Goal: Task Accomplishment & Management: Complete application form

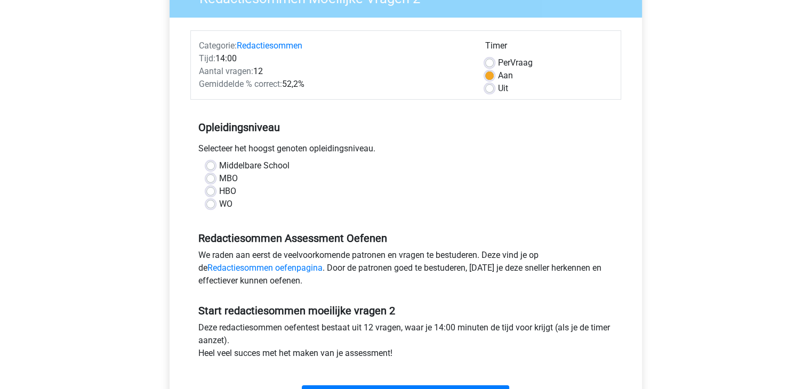
scroll to position [107, 0]
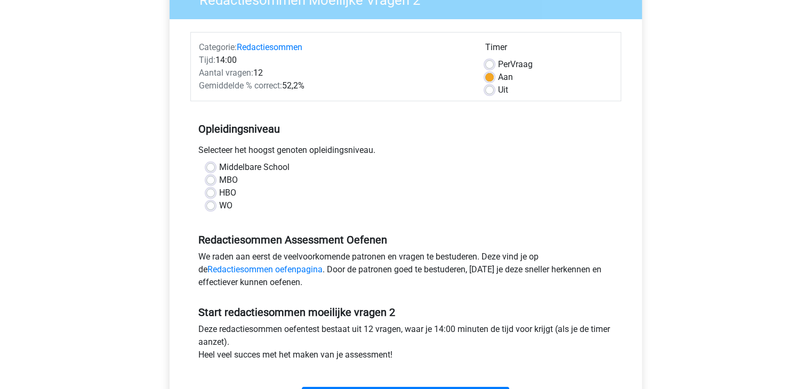
click at [219, 192] on label "HBO" at bounding box center [227, 193] width 17 height 13
click at [212, 192] on input "HBO" at bounding box center [210, 192] width 9 height 11
radio input "true"
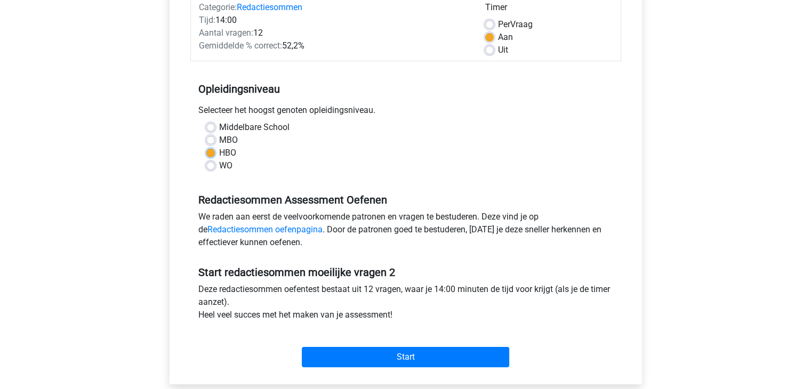
scroll to position [213, 0]
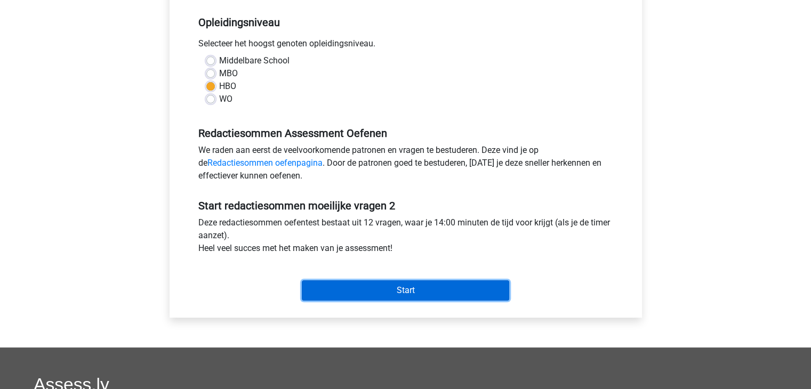
click at [386, 289] on input "Start" at bounding box center [405, 290] width 207 height 20
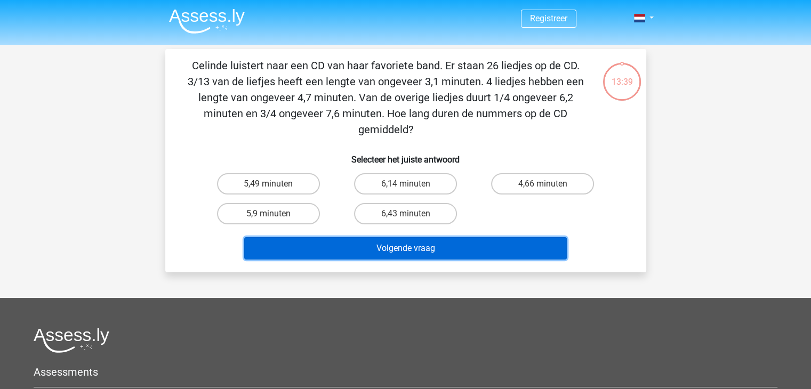
click at [397, 253] on button "Volgende vraag" at bounding box center [405, 248] width 323 height 22
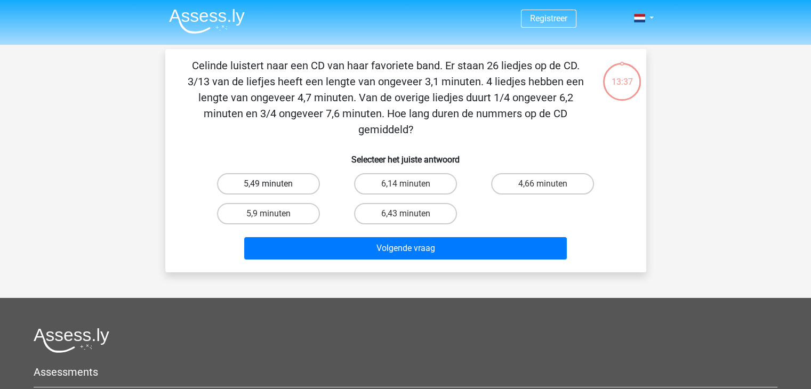
click at [279, 190] on label "5,49 minuten" at bounding box center [268, 183] width 103 height 21
click at [275, 190] on input "5,49 minuten" at bounding box center [271, 187] width 7 height 7
radio input "true"
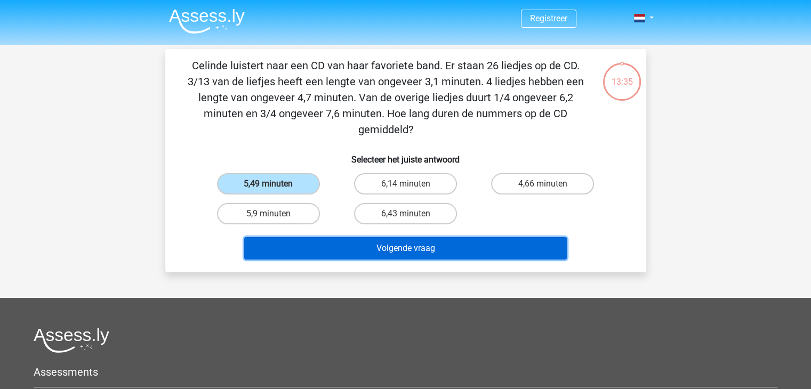
click at [381, 252] on button "Volgende vraag" at bounding box center [405, 248] width 323 height 22
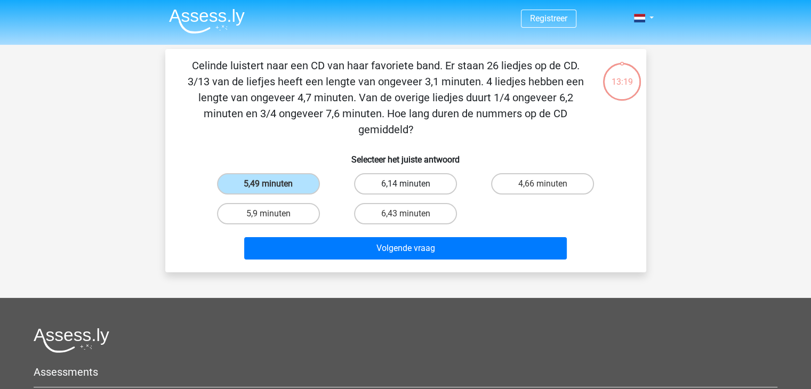
click at [404, 184] on label "6,14 minuten" at bounding box center [405, 183] width 103 height 21
click at [405, 184] on input "6,14 minuten" at bounding box center [408, 187] width 7 height 7
radio input "true"
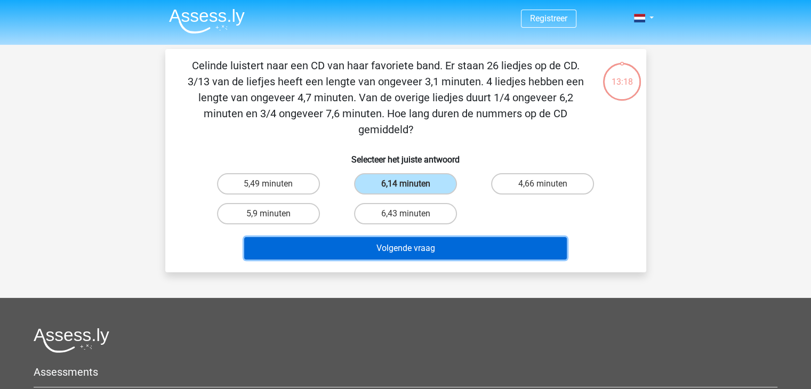
click at [400, 246] on button "Volgende vraag" at bounding box center [405, 248] width 323 height 22
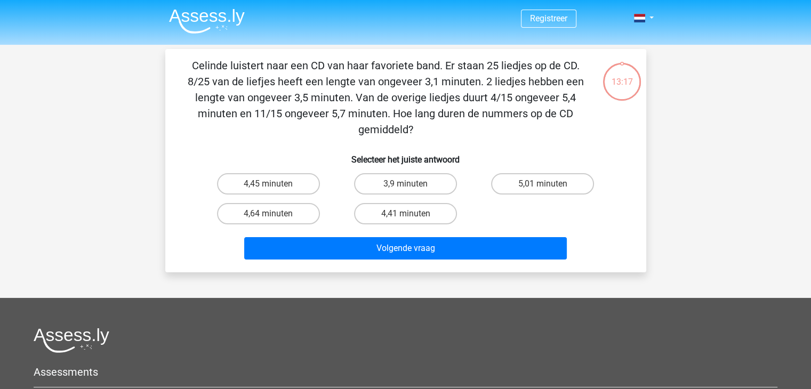
scroll to position [49, 0]
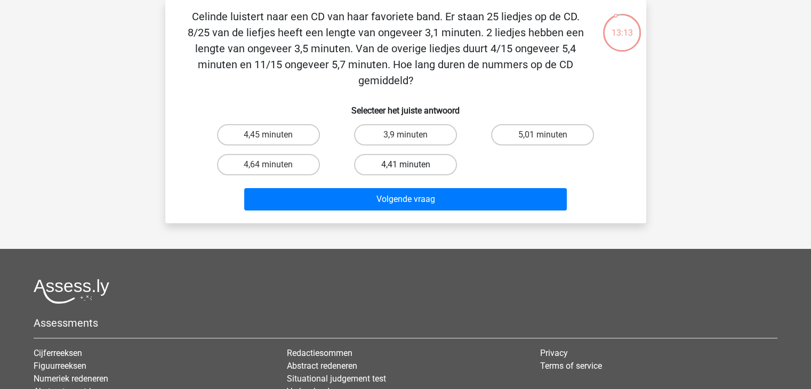
click at [396, 170] on label "4,41 minuten" at bounding box center [405, 164] width 103 height 21
click at [405, 170] on input "4,41 minuten" at bounding box center [408, 168] width 7 height 7
radio input "true"
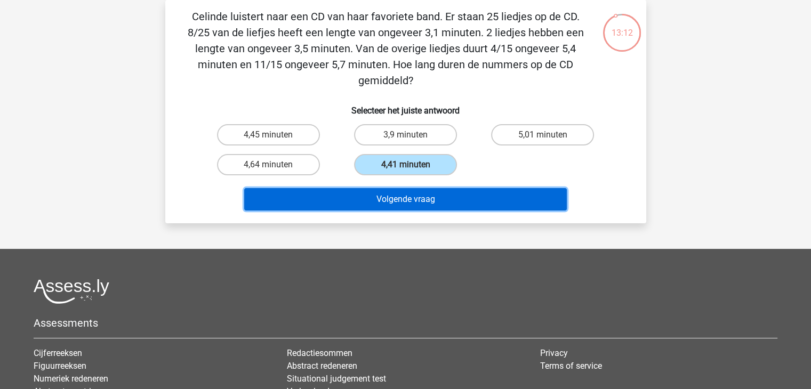
click at [393, 200] on button "Volgende vraag" at bounding box center [405, 199] width 323 height 22
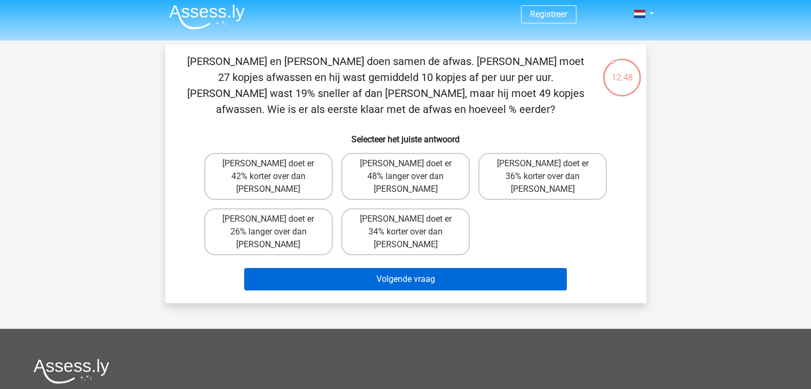
scroll to position [0, 0]
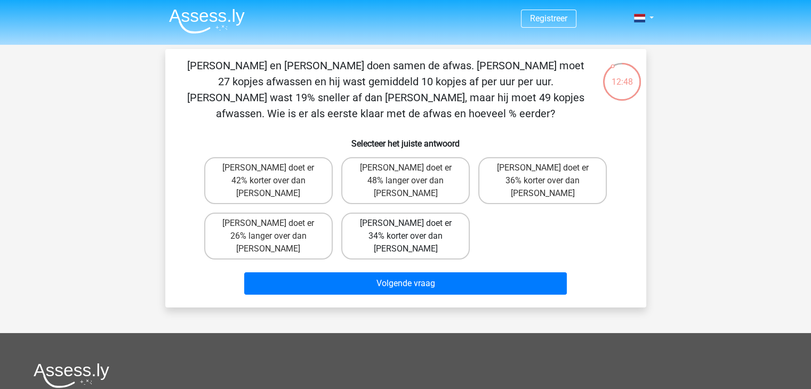
click at [396, 213] on label "Tom doet er 34% korter over dan Umberto" at bounding box center [405, 236] width 128 height 47
click at [405, 223] on input "Tom doet er 34% korter over dan Umberto" at bounding box center [408, 226] width 7 height 7
radio input "true"
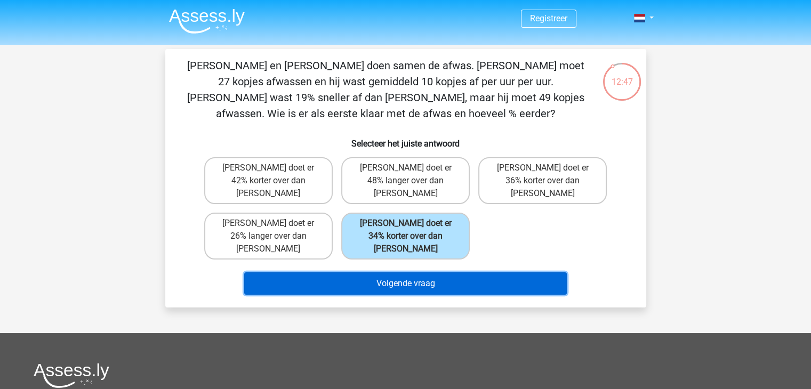
click at [392, 272] on button "Volgende vraag" at bounding box center [405, 283] width 323 height 22
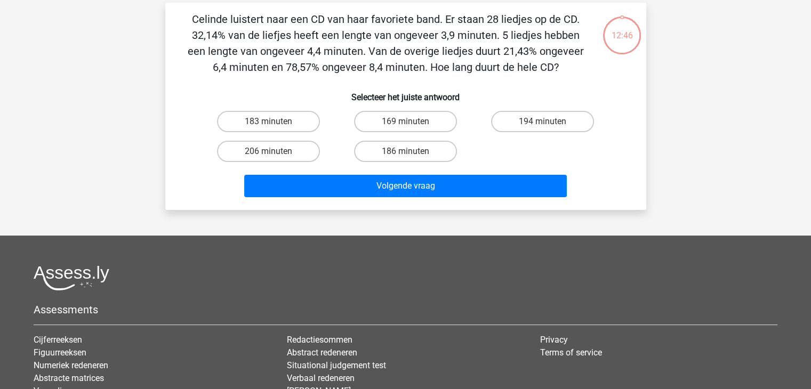
scroll to position [49, 0]
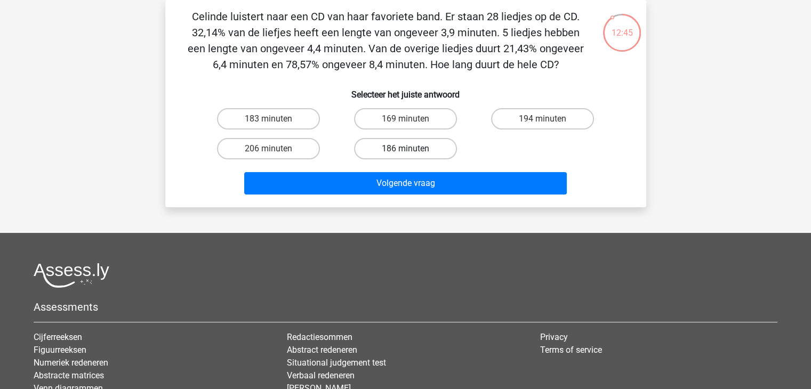
click at [397, 148] on label "186 minuten" at bounding box center [405, 148] width 103 height 21
click at [405, 149] on input "186 minuten" at bounding box center [408, 152] width 7 height 7
radio input "true"
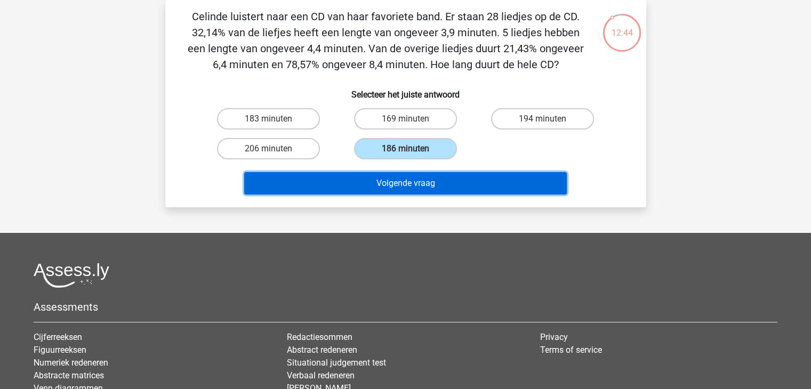
click at [399, 180] on button "Volgende vraag" at bounding box center [405, 183] width 323 height 22
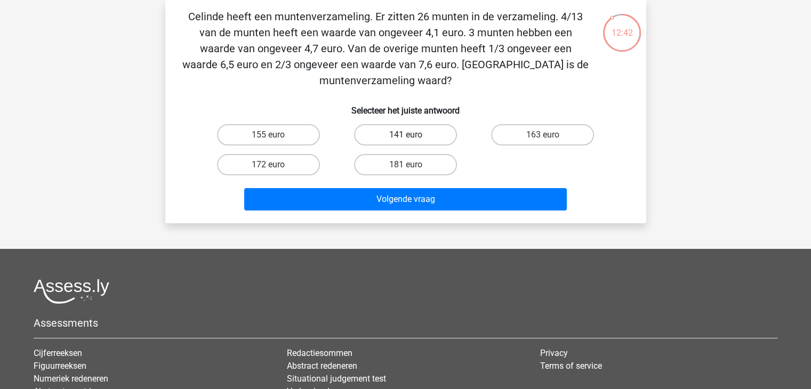
click at [406, 128] on label "141 euro" at bounding box center [405, 134] width 103 height 21
click at [406, 135] on input "141 euro" at bounding box center [408, 138] width 7 height 7
radio input "true"
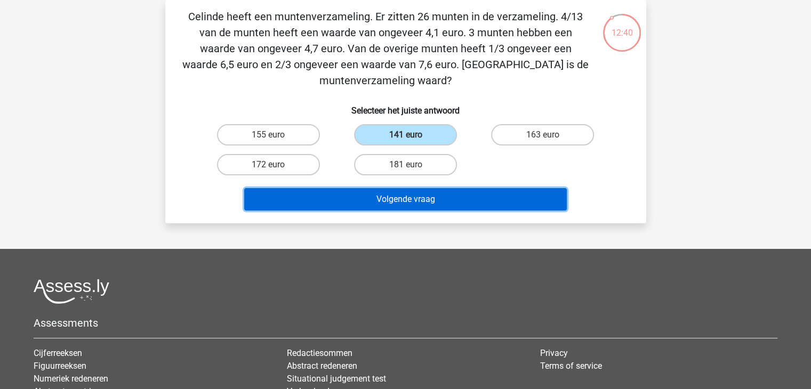
click at [404, 195] on button "Volgende vraag" at bounding box center [405, 199] width 323 height 22
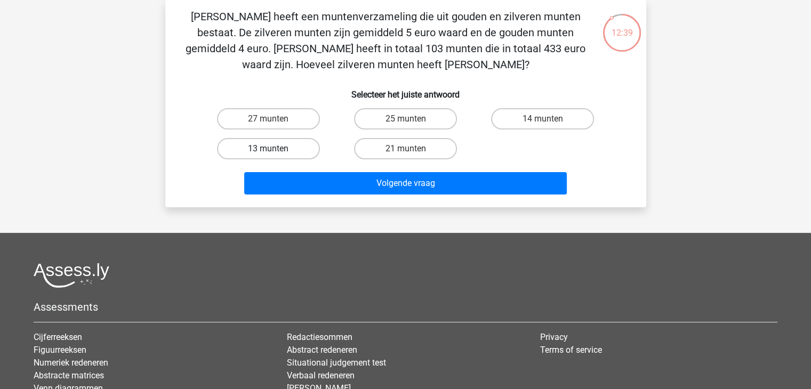
click at [280, 150] on label "13 munten" at bounding box center [268, 148] width 103 height 21
click at [275, 150] on input "13 munten" at bounding box center [271, 152] width 7 height 7
radio input "true"
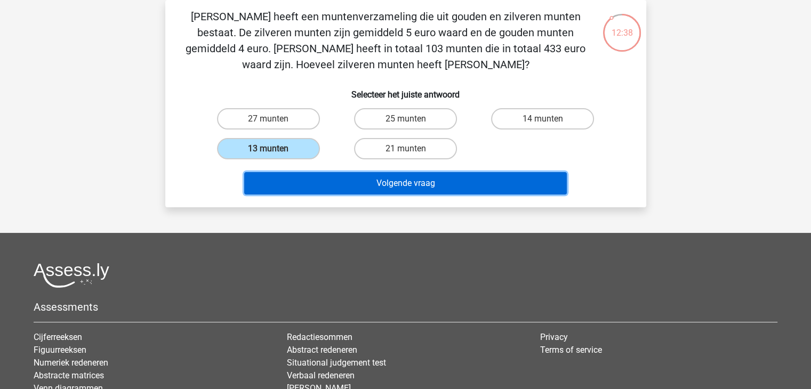
click at [385, 179] on button "Volgende vraag" at bounding box center [405, 183] width 323 height 22
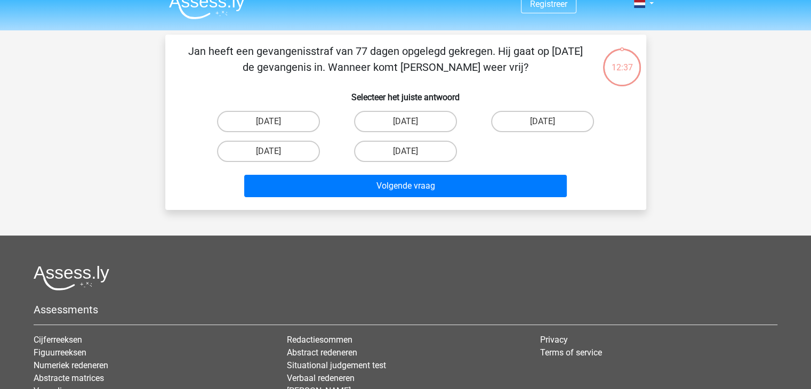
scroll to position [0, 0]
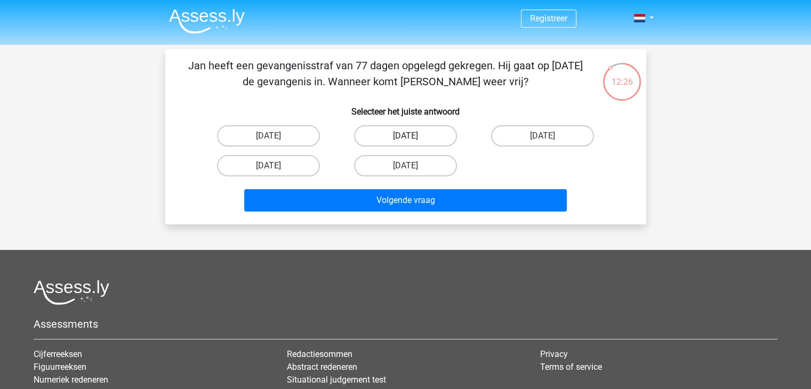
click at [416, 138] on label "13 augustus" at bounding box center [405, 135] width 103 height 21
click at [412, 138] on input "13 augustus" at bounding box center [408, 139] width 7 height 7
radio input "true"
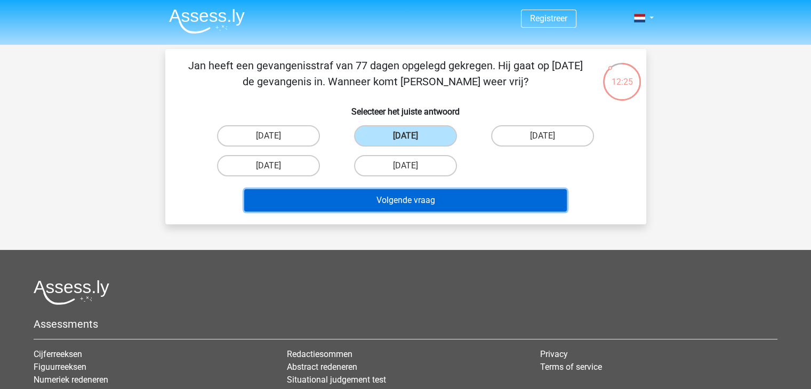
click at [413, 199] on button "Volgende vraag" at bounding box center [405, 200] width 323 height 22
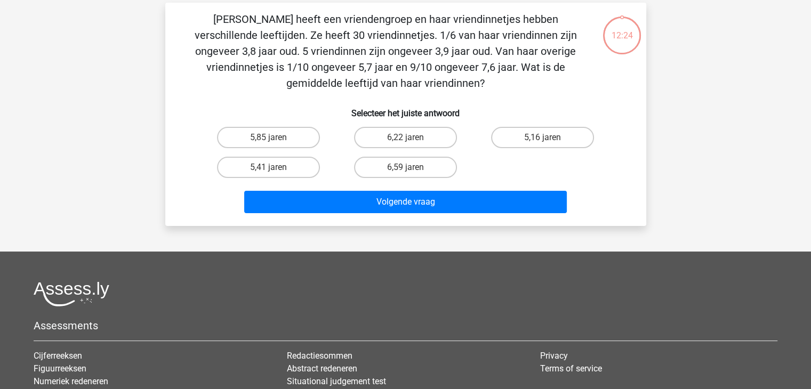
scroll to position [49, 0]
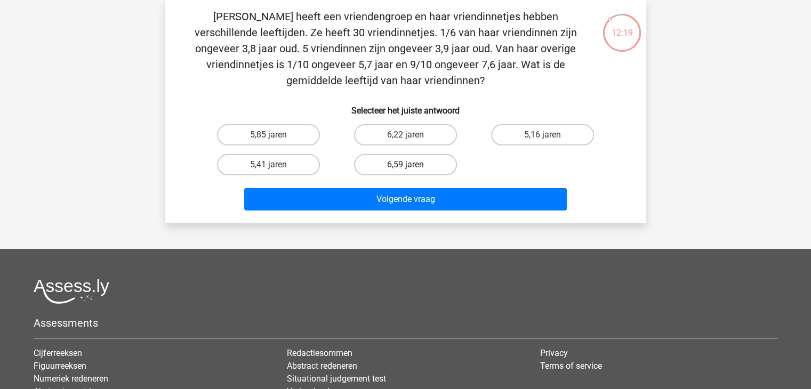
click at [407, 172] on label "6,59 jaren" at bounding box center [405, 164] width 103 height 21
click at [407, 172] on input "6,59 jaren" at bounding box center [408, 168] width 7 height 7
radio input "true"
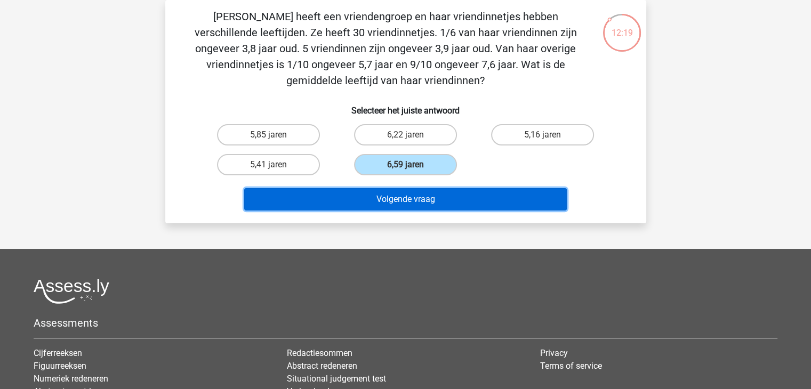
click at [408, 202] on button "Volgende vraag" at bounding box center [405, 199] width 323 height 22
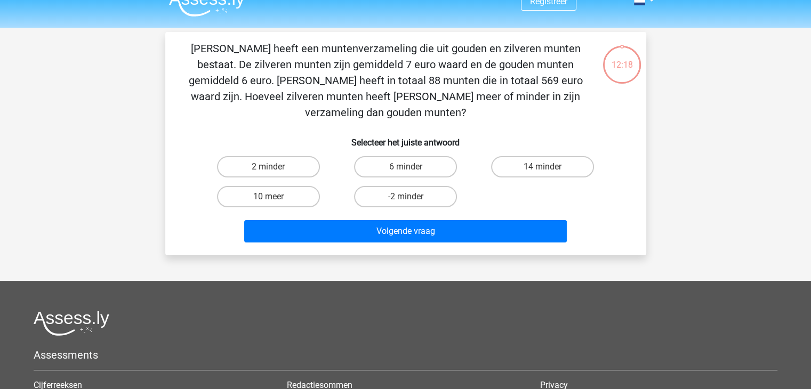
scroll to position [0, 0]
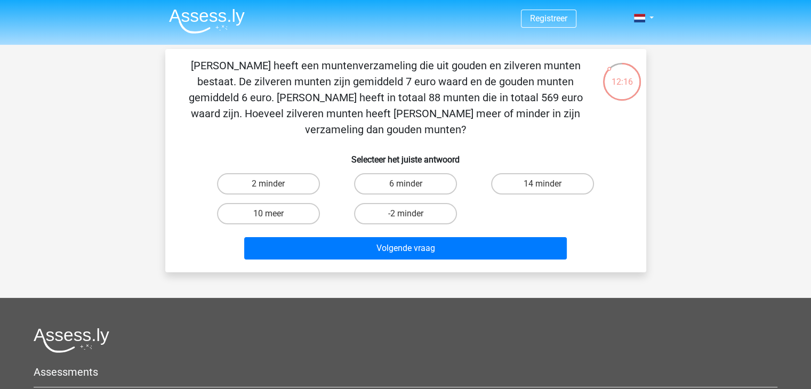
click at [406, 214] on input "-2 minder" at bounding box center [408, 217] width 7 height 7
radio input "true"
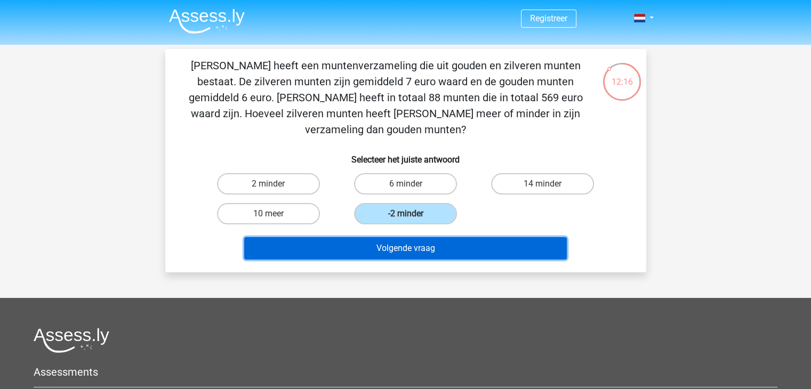
click at [407, 240] on button "Volgende vraag" at bounding box center [405, 248] width 323 height 22
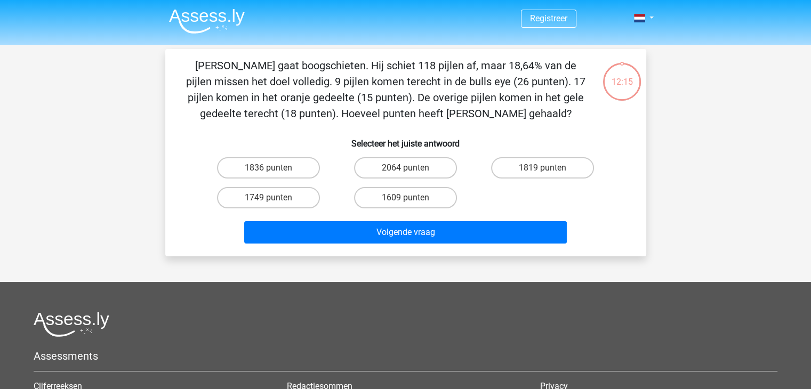
scroll to position [49, 0]
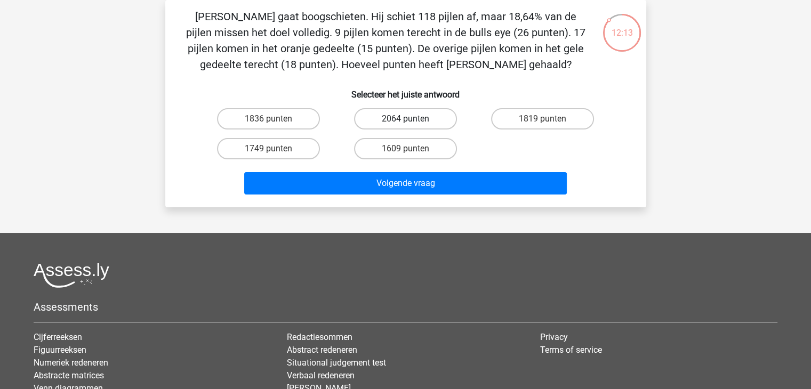
click at [414, 120] on label "2064 punten" at bounding box center [405, 118] width 103 height 21
click at [412, 120] on input "2064 punten" at bounding box center [408, 122] width 7 height 7
radio input "true"
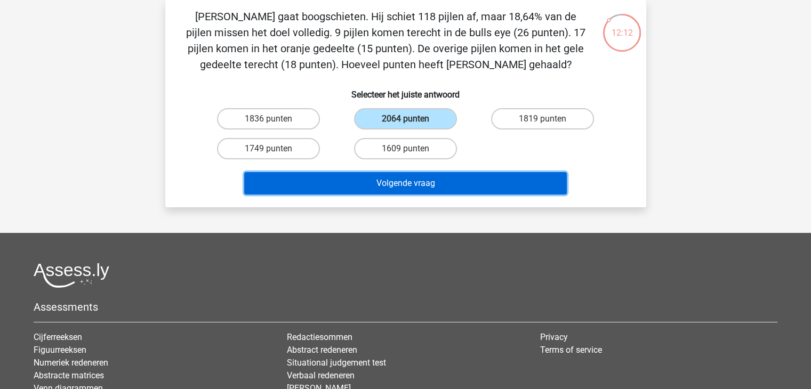
click at [413, 185] on button "Volgende vraag" at bounding box center [405, 183] width 323 height 22
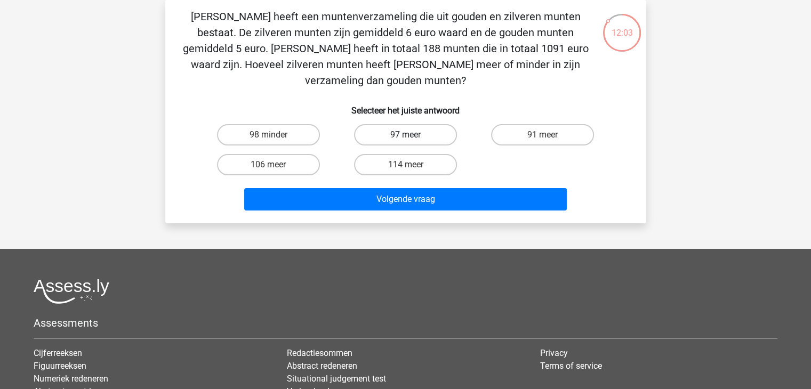
drag, startPoint x: 409, startPoint y: 120, endPoint x: 399, endPoint y: 128, distance: 13.2
click at [407, 135] on input "97 meer" at bounding box center [408, 138] width 7 height 7
radio input "true"
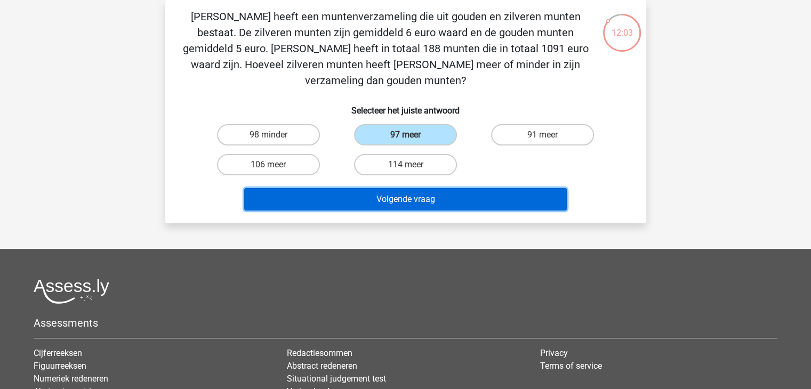
click at [398, 188] on button "Volgende vraag" at bounding box center [405, 199] width 323 height 22
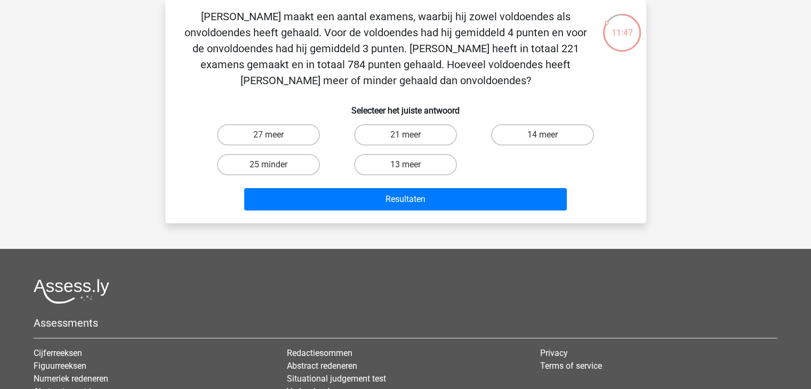
click at [407, 171] on input "13 meer" at bounding box center [408, 168] width 7 height 7
radio input "true"
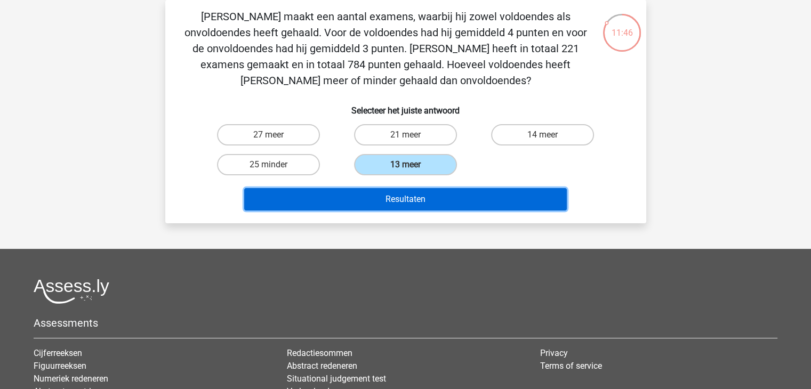
click at [399, 200] on button "Resultaten" at bounding box center [405, 199] width 323 height 22
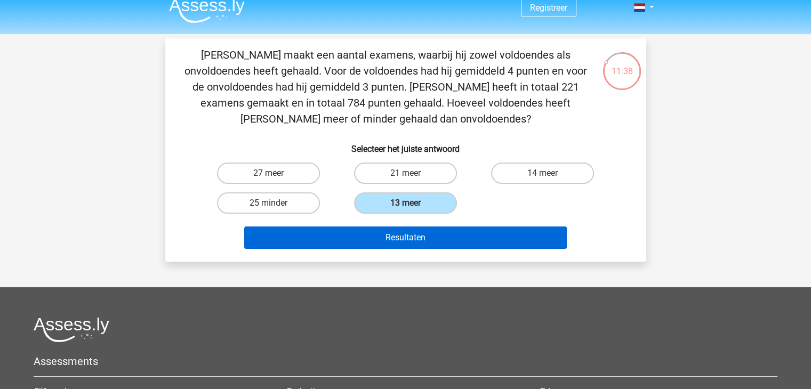
scroll to position [0, 0]
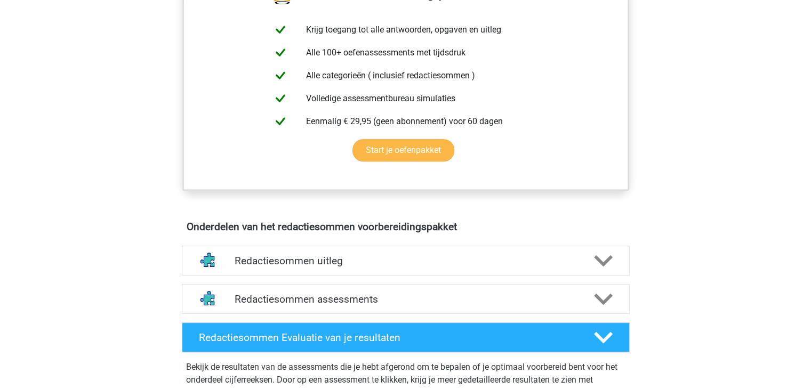
scroll to position [267, 0]
